Goal: Transaction & Acquisition: Purchase product/service

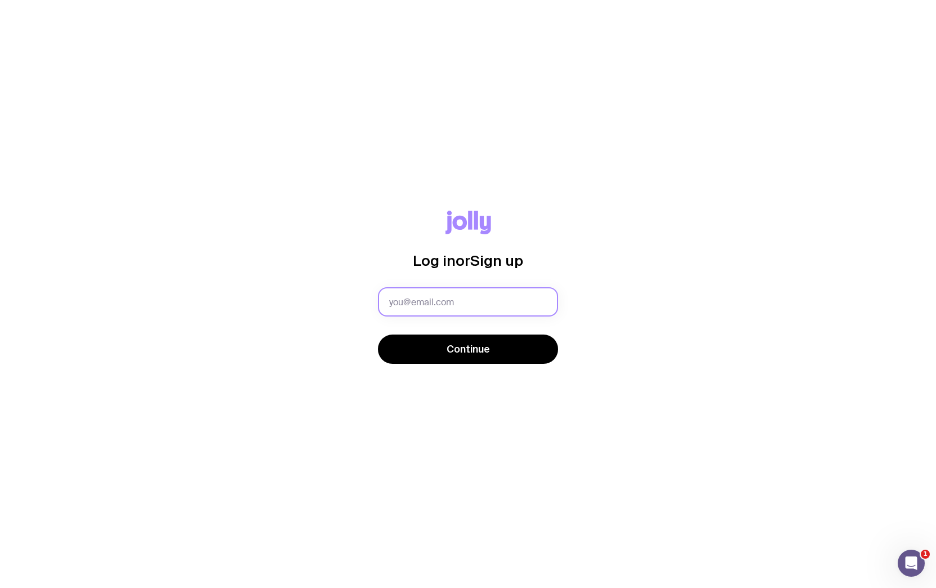
click at [507, 298] on input "text" at bounding box center [468, 301] width 180 height 29
type input "[EMAIL_ADDRESS][PERSON_NAME][DOMAIN_NAME]"
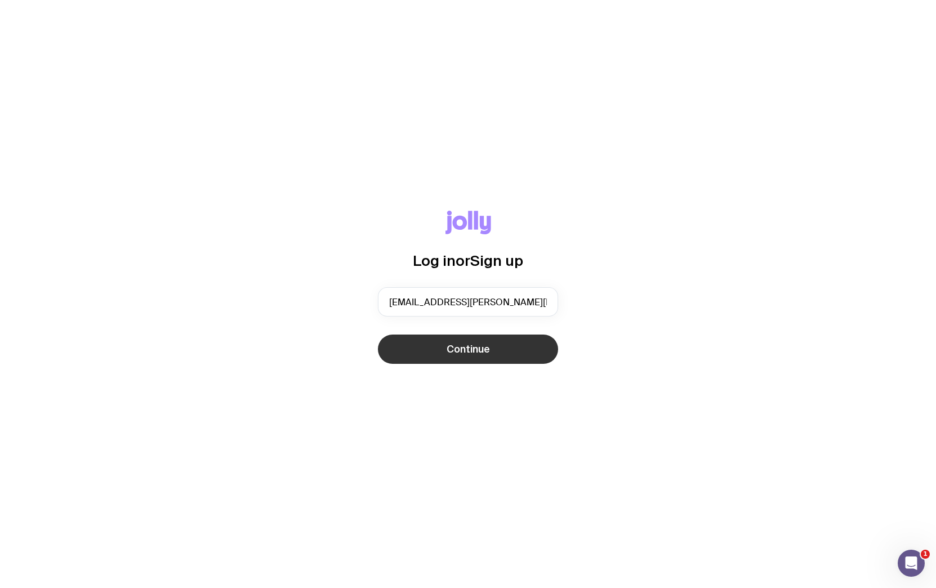
click at [463, 354] on span "Continue" at bounding box center [468, 349] width 43 height 14
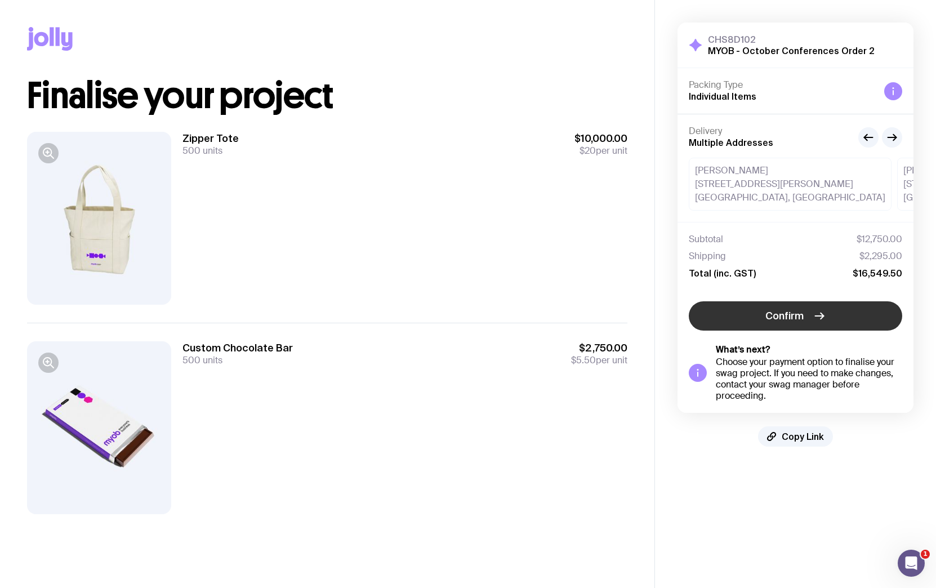
click at [763, 318] on button "Confirm" at bounding box center [795, 315] width 213 height 29
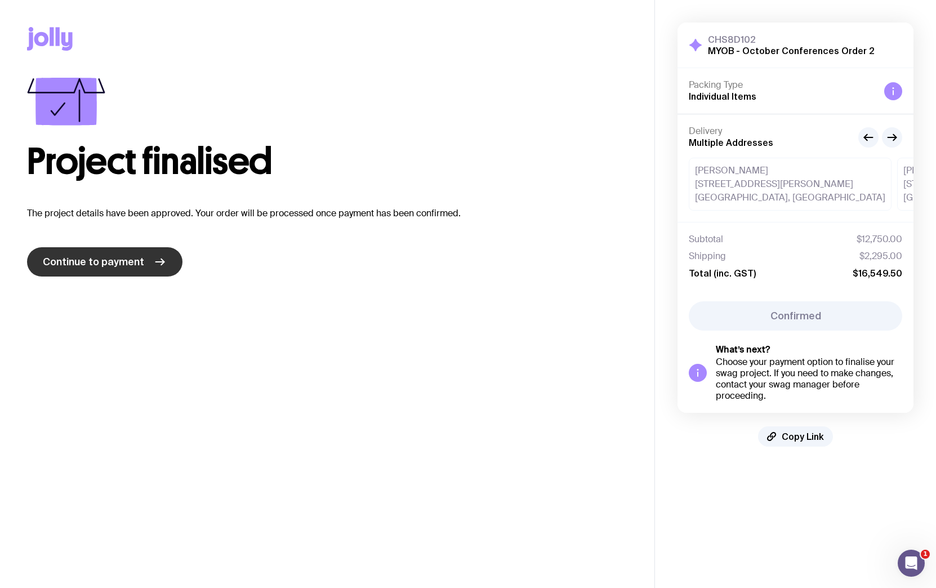
click at [109, 254] on link "Continue to payment" at bounding box center [104, 261] width 155 height 29
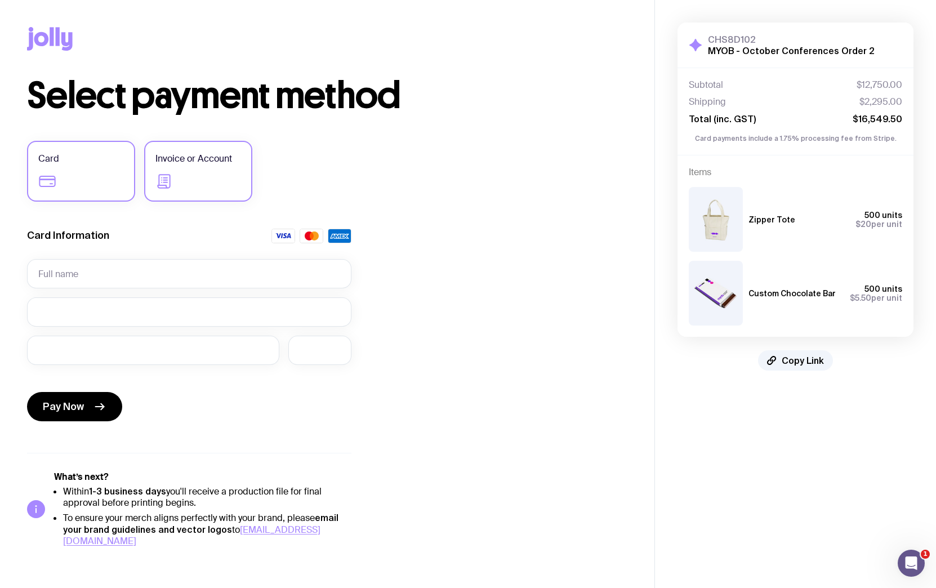
click at [213, 164] on span "Invoice or Account" at bounding box center [193, 159] width 77 height 14
click at [0, 0] on input "Invoice or Account" at bounding box center [0, 0] width 0 height 0
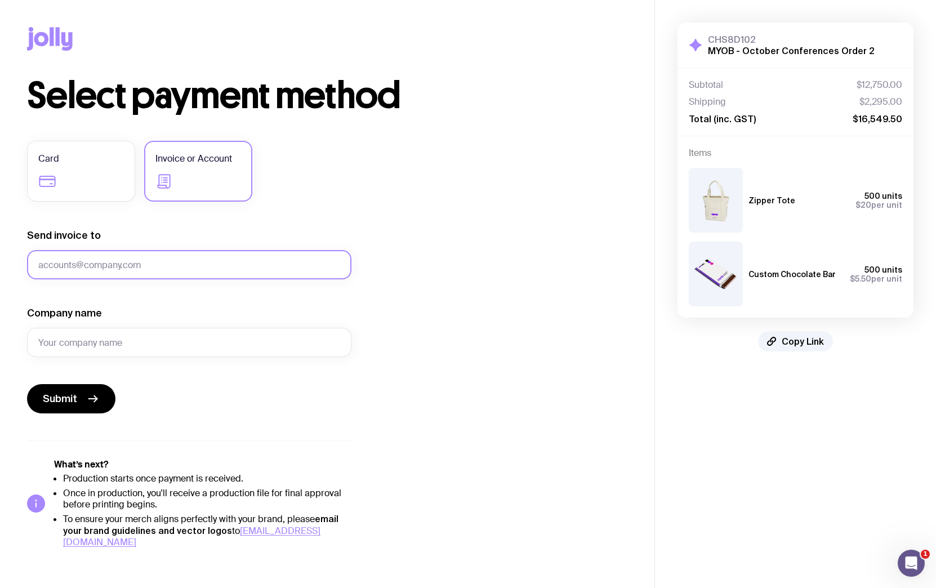
click at [172, 269] on input "Send invoice to" at bounding box center [189, 264] width 324 height 29
type input "[EMAIL_ADDRESS][PERSON_NAME][DOMAIN_NAME]"
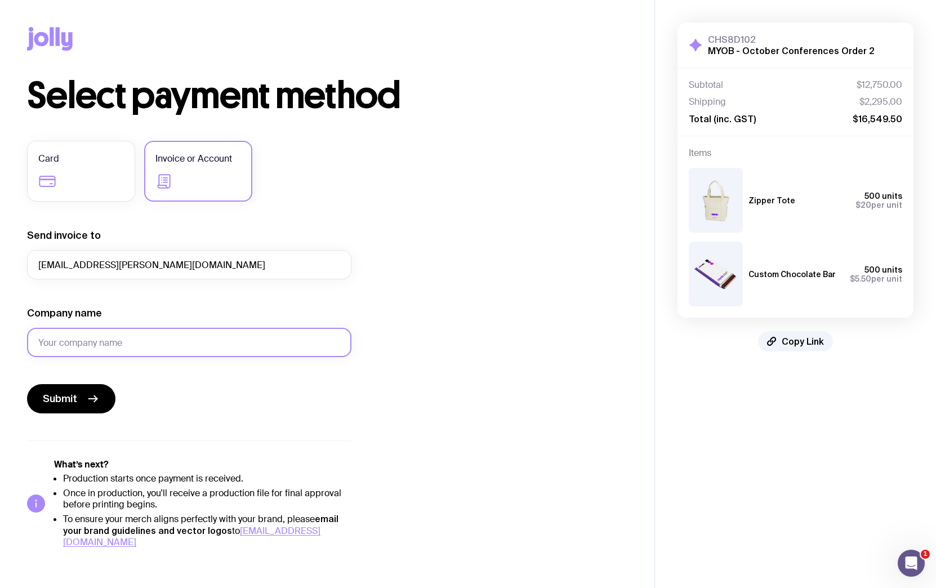
click at [140, 344] on input "Company name" at bounding box center [189, 342] width 324 height 29
type input "MYOB"
click at [237, 439] on div "Card Invoice or Account Send invoice to eva.kracmar@myob.com Company name MYOB …" at bounding box center [189, 344] width 324 height 407
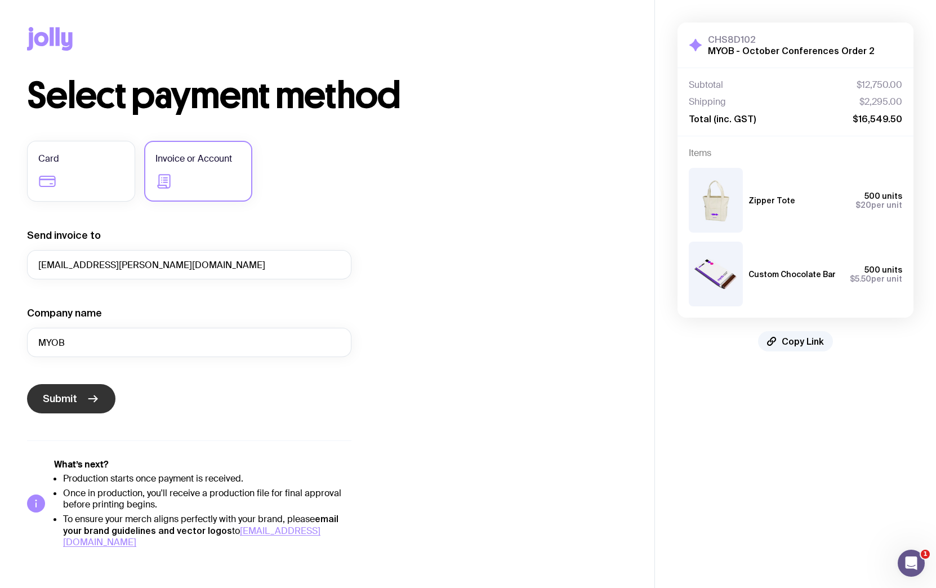
click at [65, 400] on span "Submit" at bounding box center [60, 399] width 34 height 14
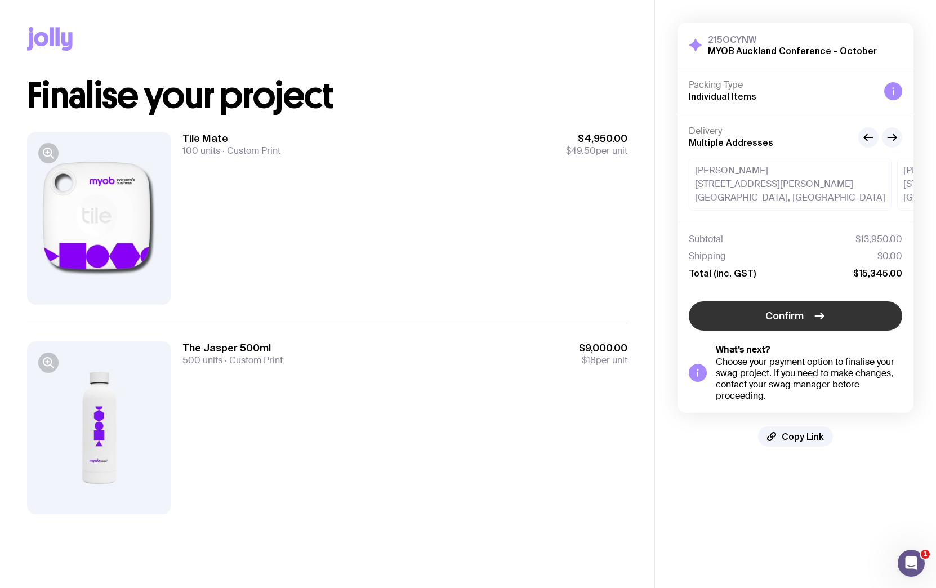
click at [804, 317] on button "Confirm" at bounding box center [795, 315] width 213 height 29
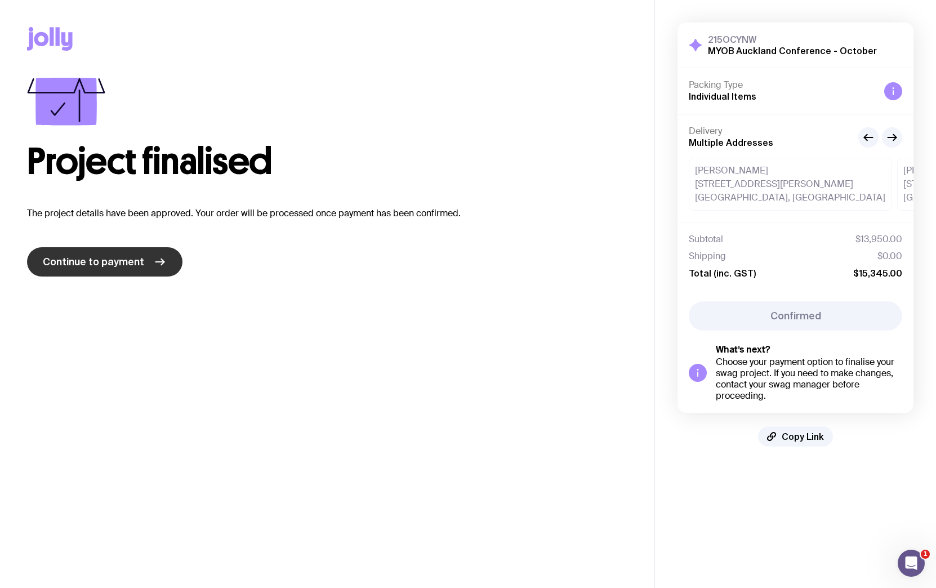
click at [107, 267] on span "Continue to payment" at bounding box center [93, 262] width 101 height 14
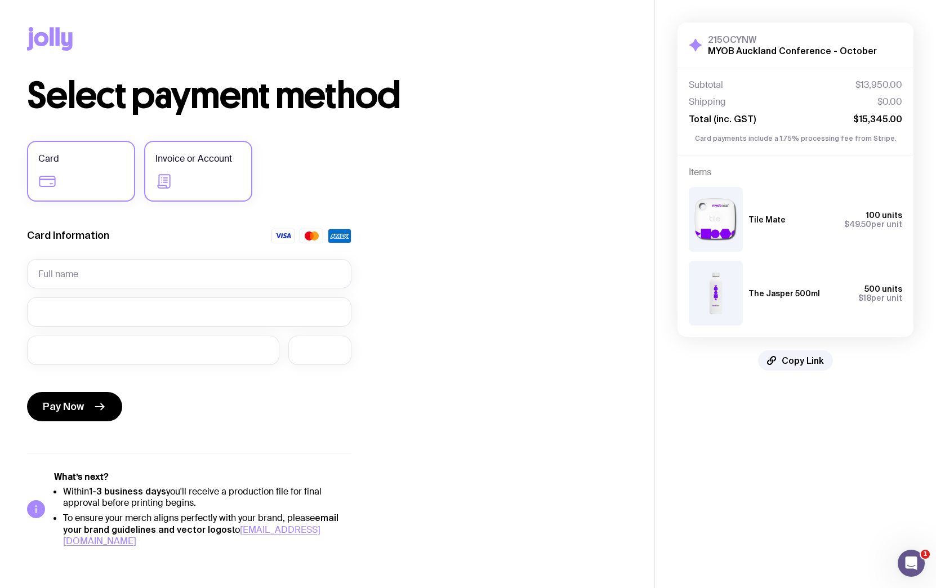
click at [170, 178] on icon at bounding box center [164, 181] width 18 height 18
click at [0, 0] on input "Invoice or Account" at bounding box center [0, 0] width 0 height 0
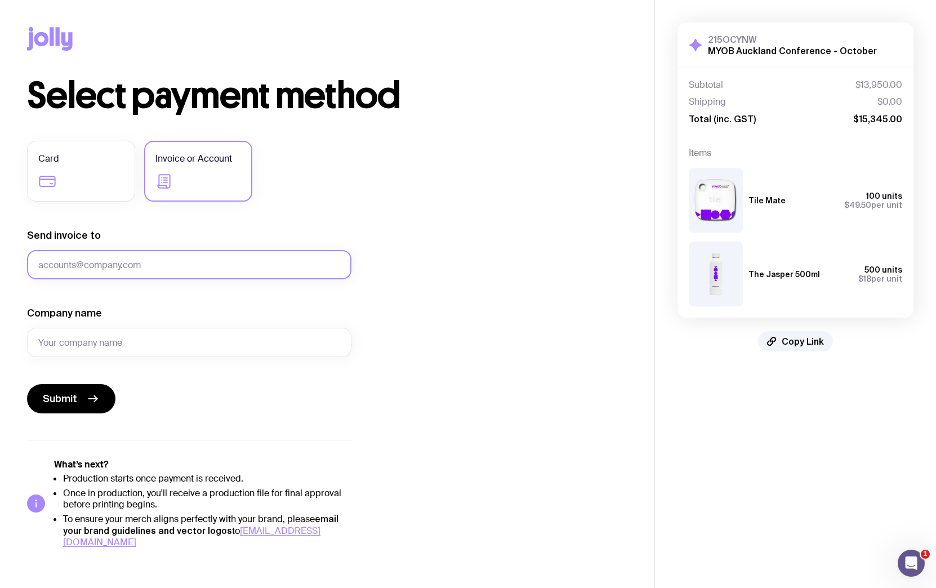
click at [143, 259] on input "Send invoice to" at bounding box center [189, 264] width 324 height 29
type input "[EMAIL_ADDRESS][PERSON_NAME][DOMAIN_NAME]"
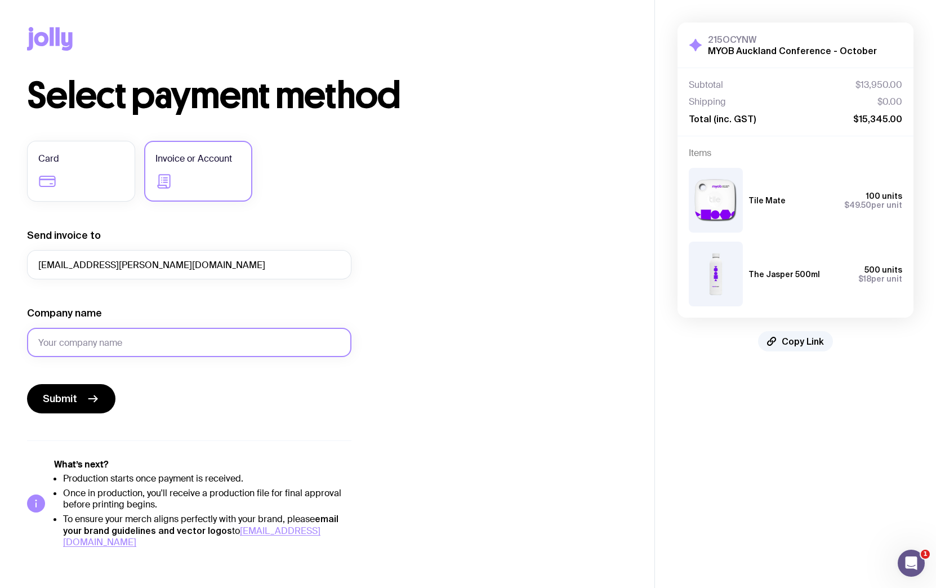
click at [101, 340] on input "Company name" at bounding box center [189, 342] width 324 height 29
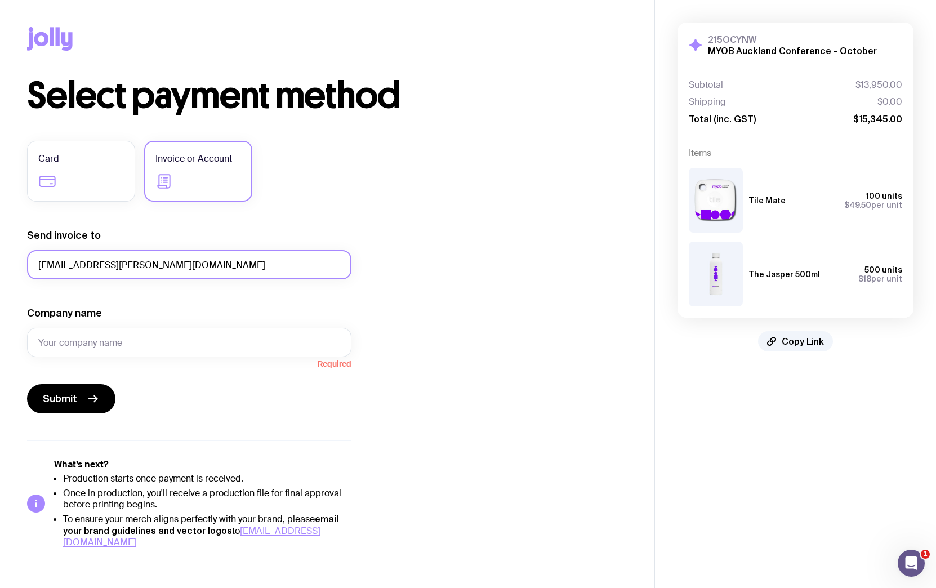
drag, startPoint x: 89, startPoint y: 266, endPoint x: 11, endPoint y: 258, distance: 78.1
click at [11, 258] on div "Copy Link Select payment method Card Invoice or Account Send invoice to eva.kra…" at bounding box center [327, 274] width 654 height 548
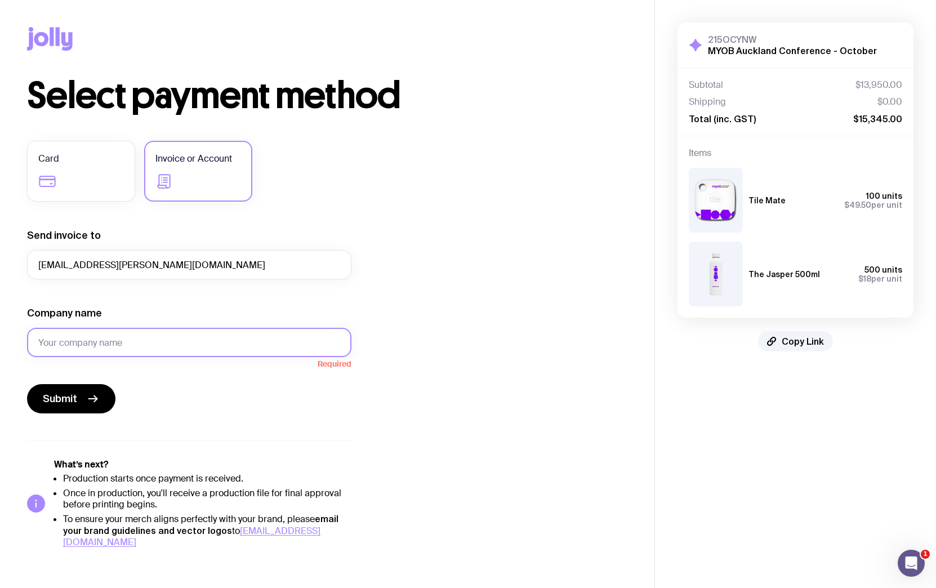
click at [89, 340] on input "Company name" at bounding box center [189, 342] width 324 height 29
type input "MYOB"
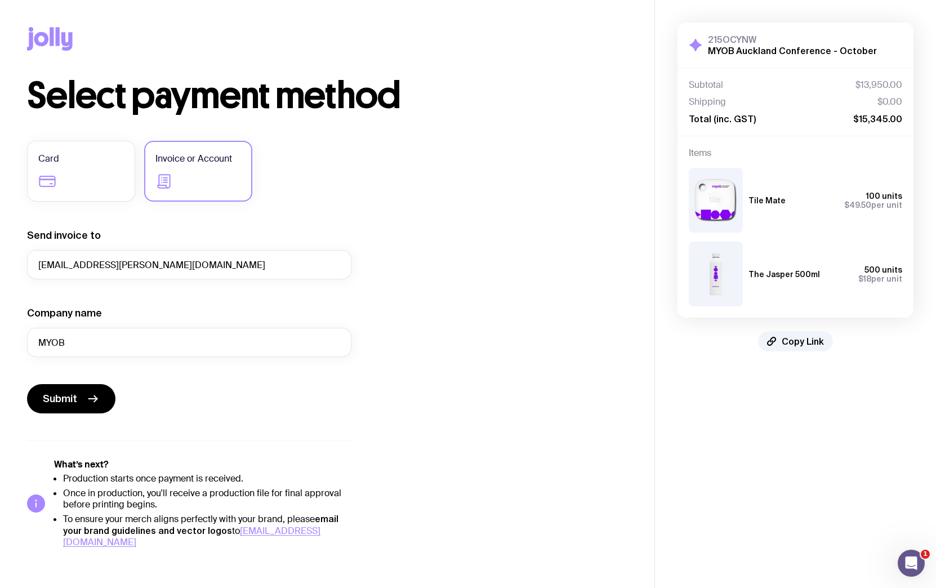
click at [228, 410] on div "Submit" at bounding box center [189, 398] width 324 height 29
click at [60, 395] on span "Submit" at bounding box center [60, 399] width 34 height 14
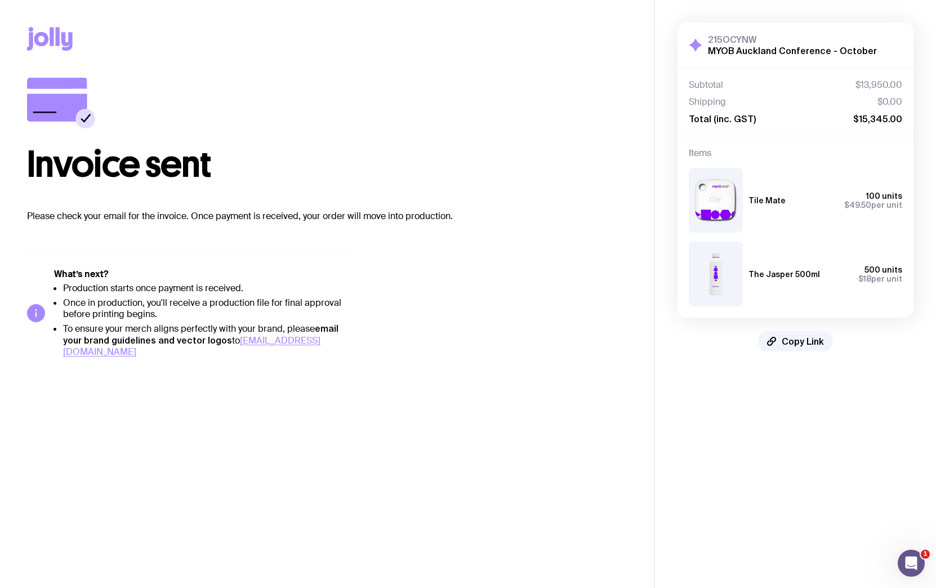
click at [404, 391] on main "Copy Link Invoice sent Please check your email for the invoice. Once payment is…" at bounding box center [327, 294] width 654 height 588
click at [539, 270] on div "Invoice sent Please check your email for the invoice. Once payment is received,…" at bounding box center [327, 218] width 600 height 280
